Goal: Navigation & Orientation: Find specific page/section

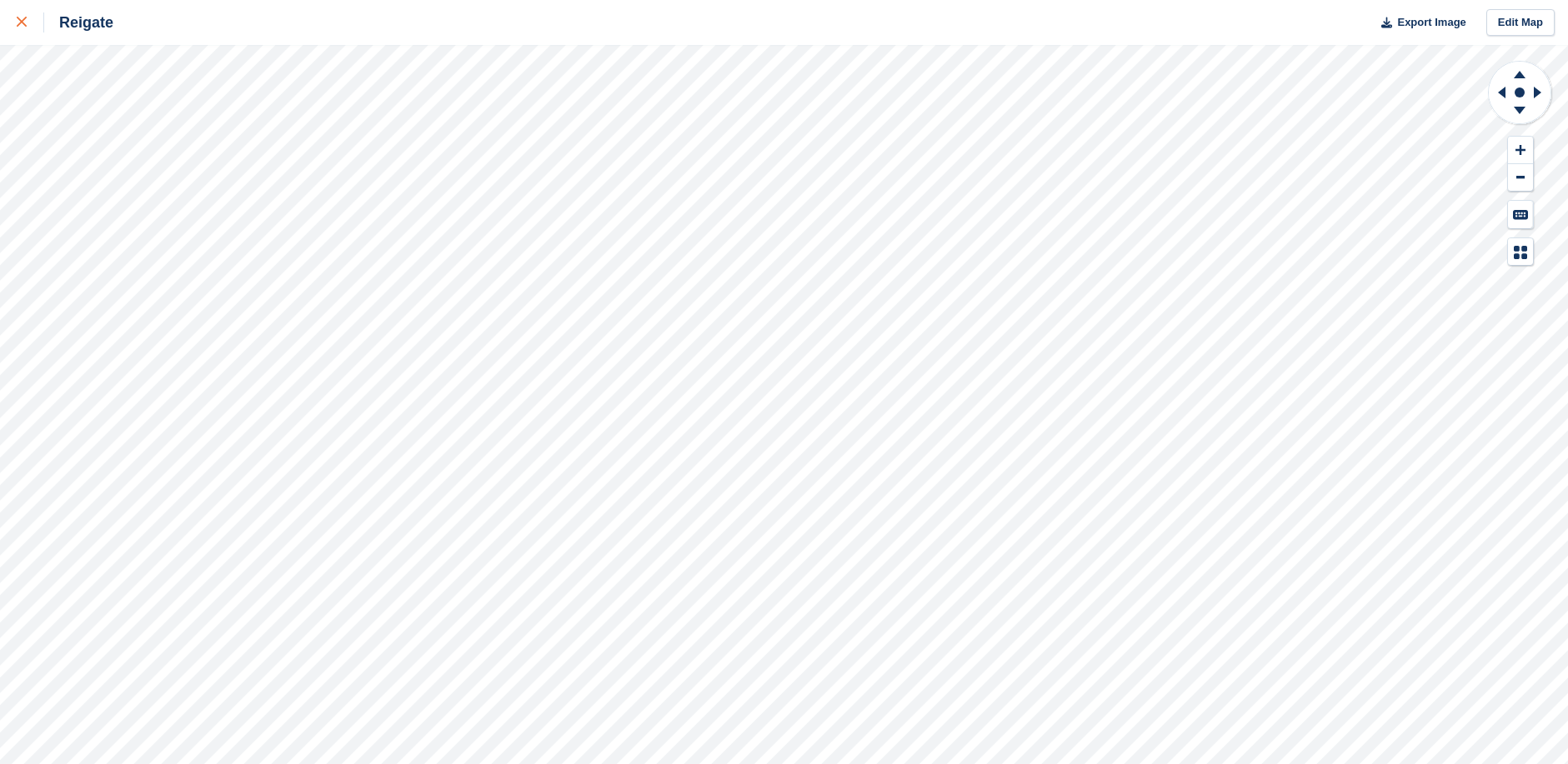
click at [21, 18] on icon at bounding box center [22, 22] width 10 height 10
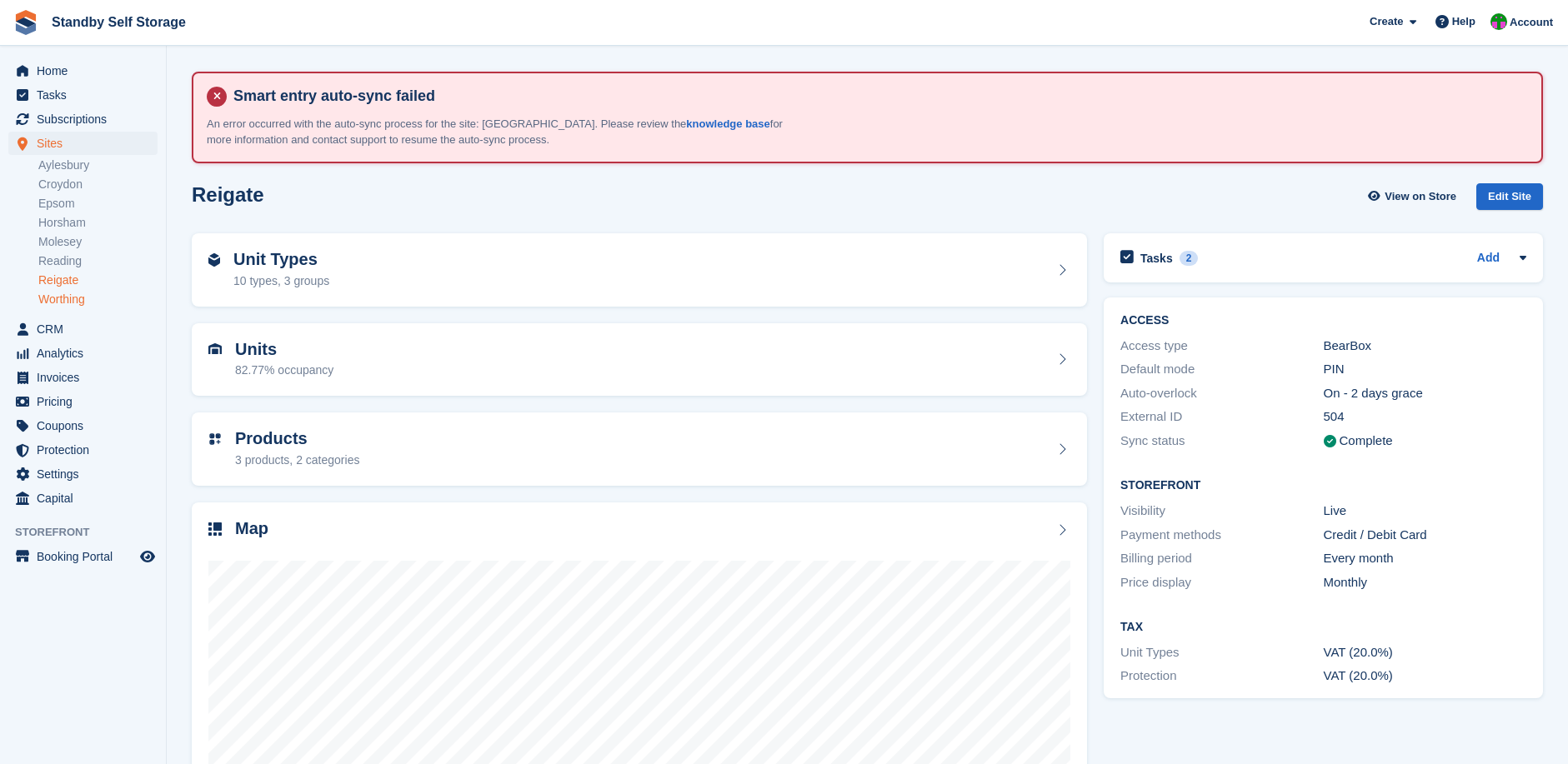
click at [66, 292] on link "Worthing" at bounding box center [97, 300] width 119 height 16
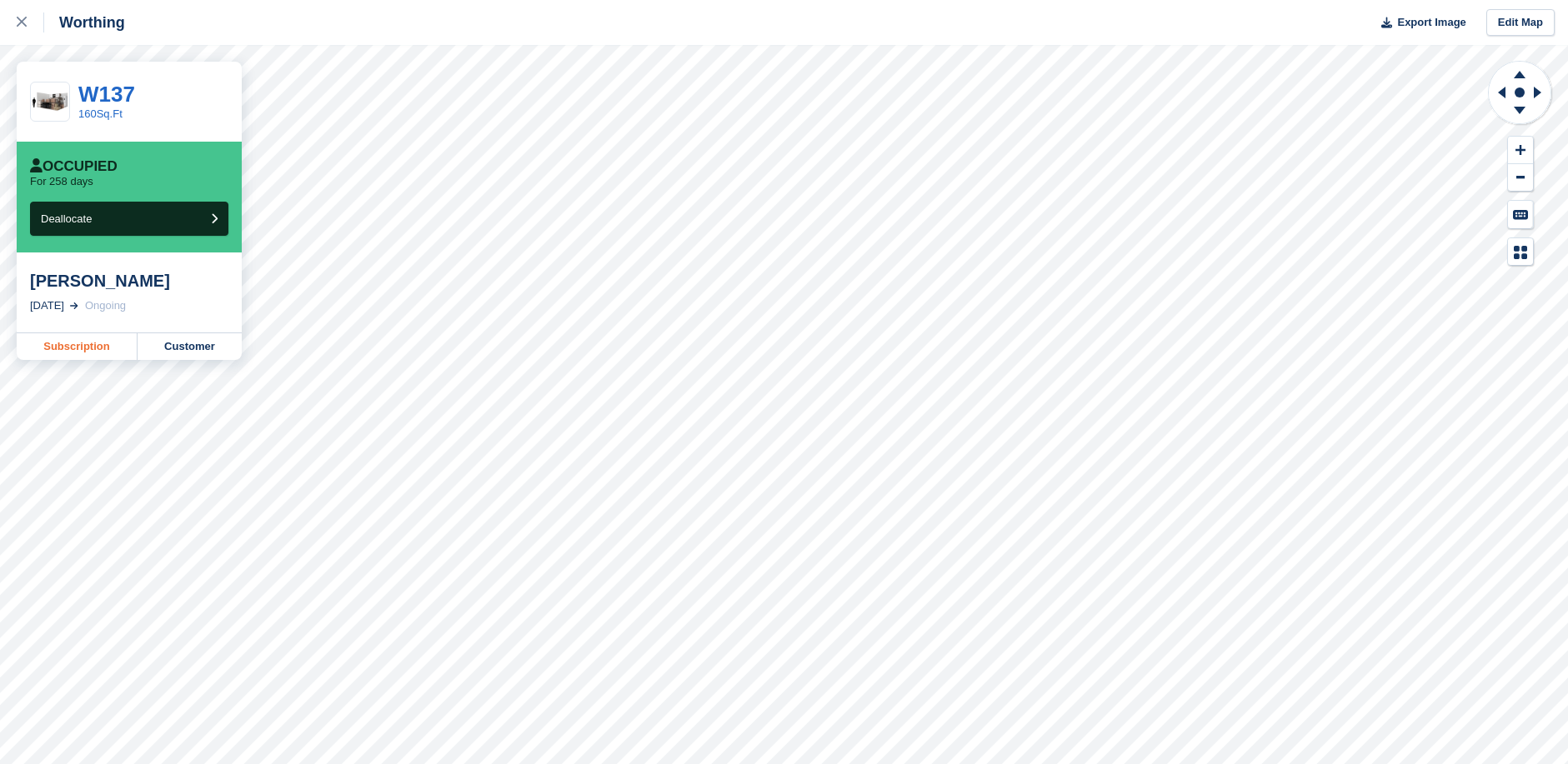
click at [76, 345] on link "Subscription" at bounding box center [77, 346] width 121 height 26
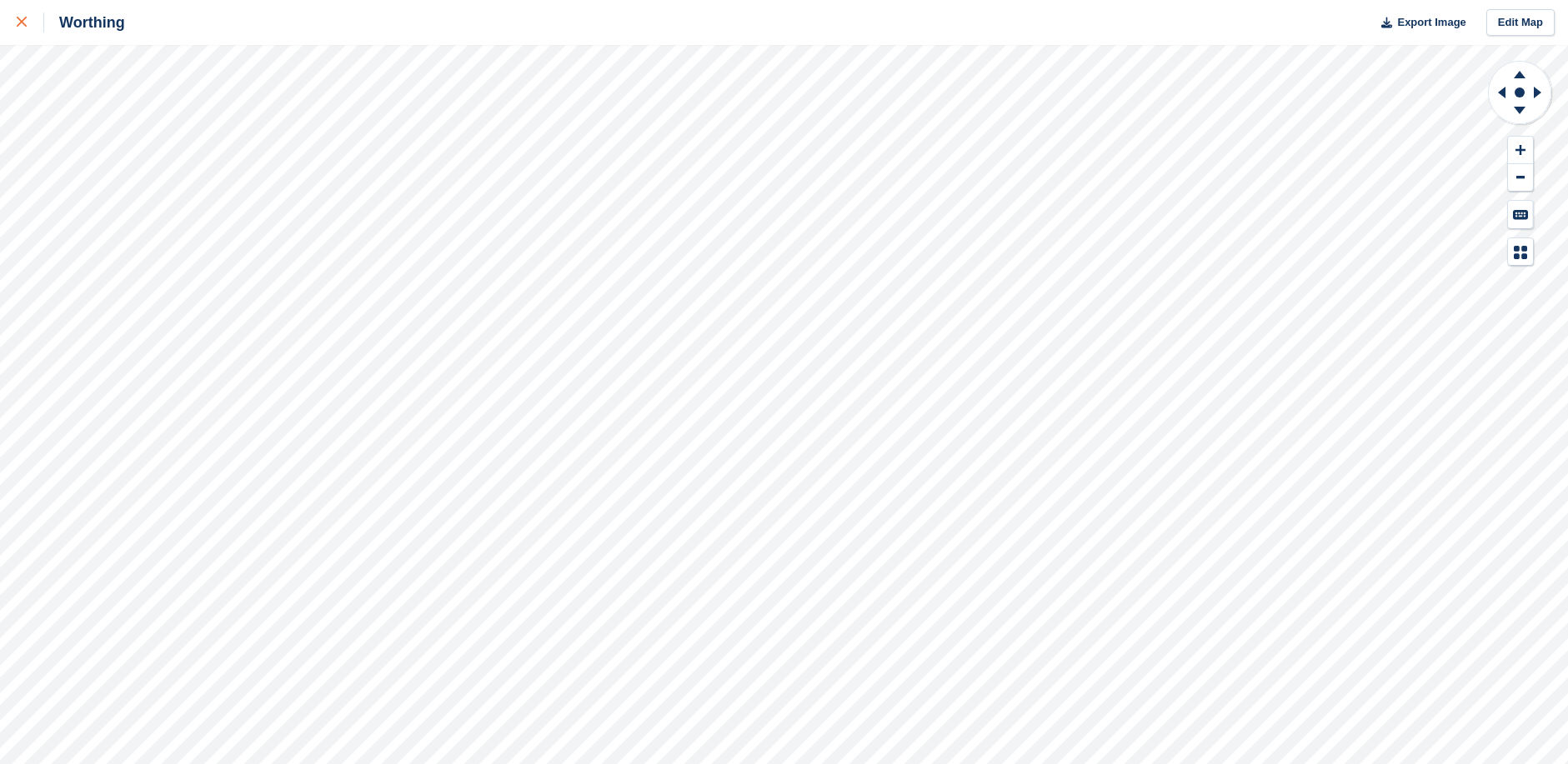
click at [23, 22] on icon at bounding box center [22, 22] width 10 height 10
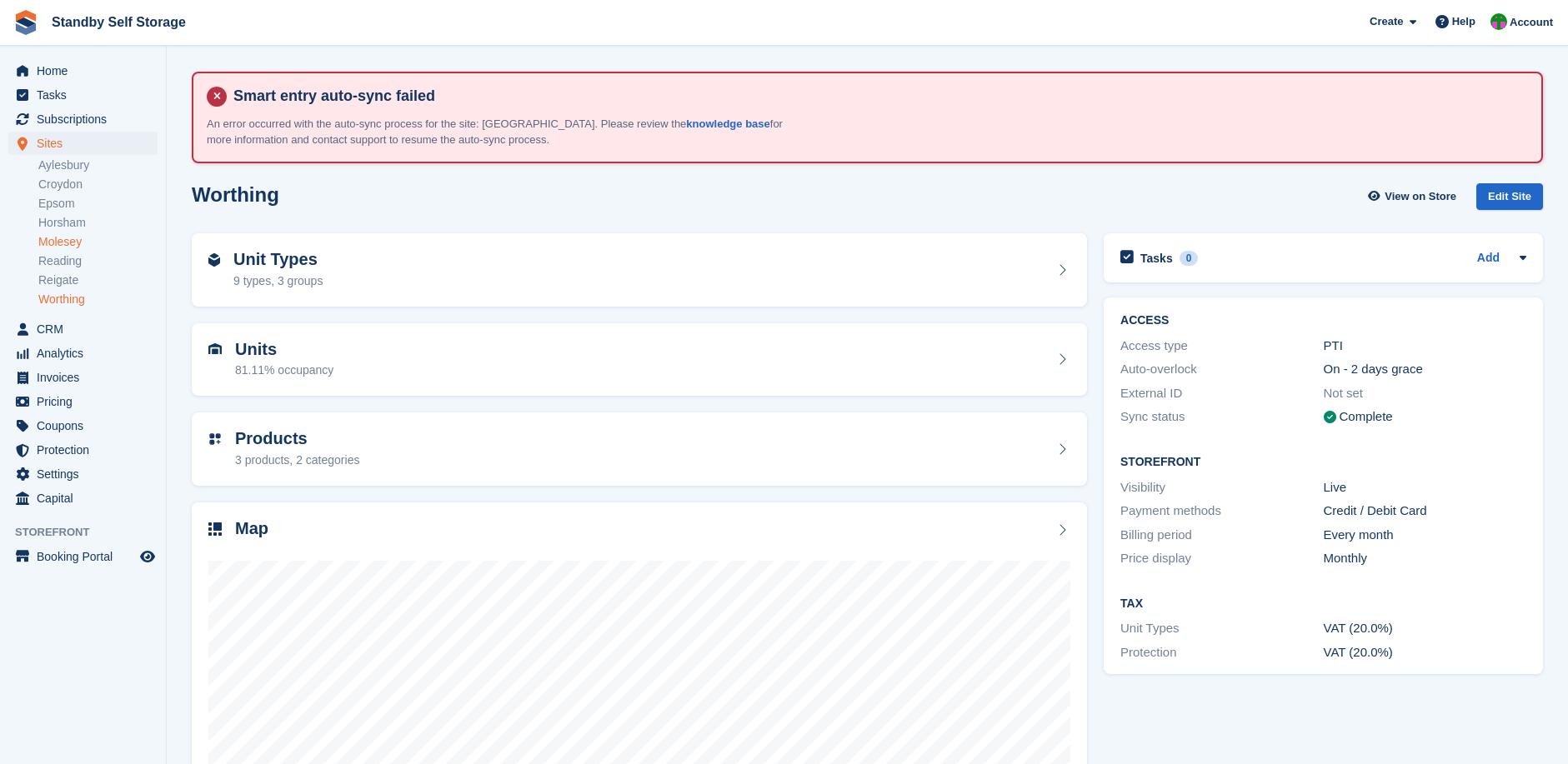
click at [58, 240] on link "Molesey" at bounding box center [97, 242] width 119 height 16
